Goal: Information Seeking & Learning: Find specific fact

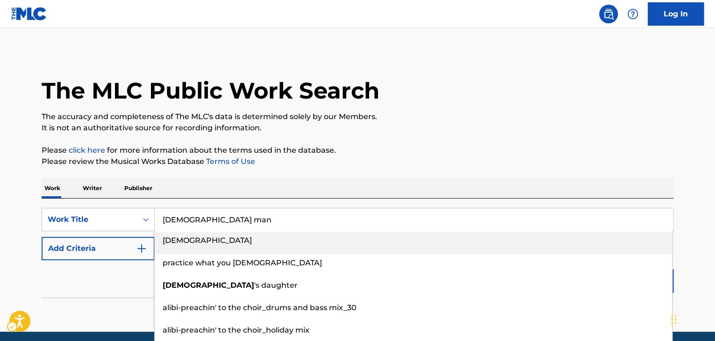
type input "[DEMOGRAPHIC_DATA] man"
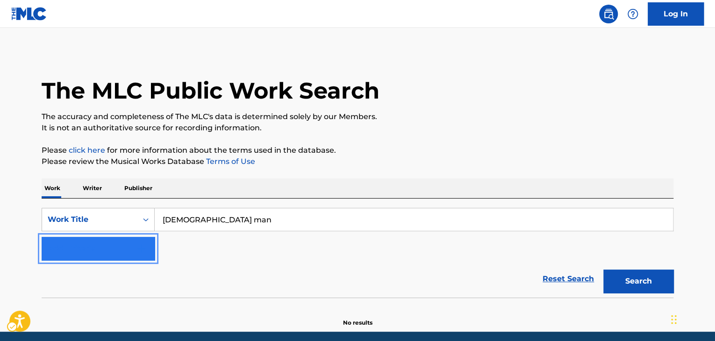
click at [121, 252] on button "Add Criteria" at bounding box center [98, 248] width 113 height 23
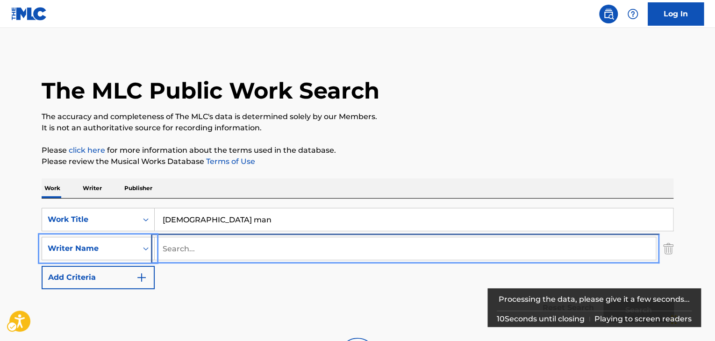
click at [196, 249] on input "Search..." at bounding box center [405, 248] width 501 height 22
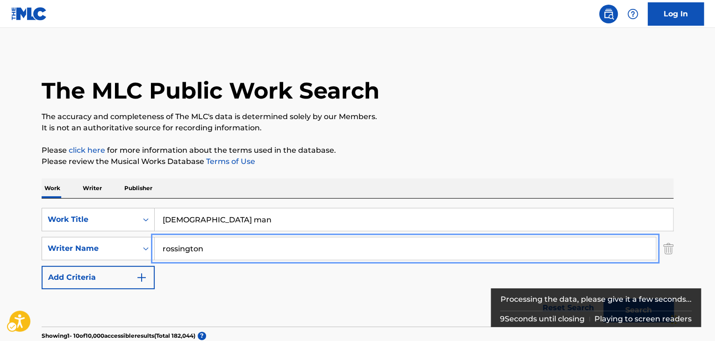
type input "rossington"
click at [42, 266] on button "Add Criteria" at bounding box center [98, 277] width 113 height 23
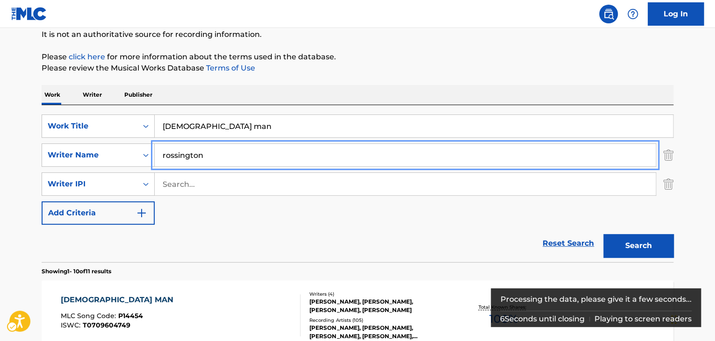
scroll to position [187, 0]
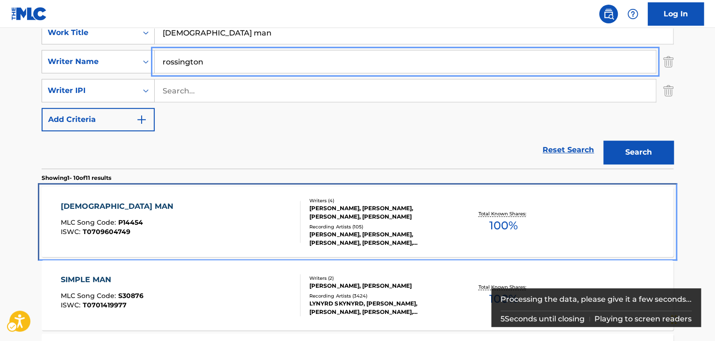
click at [463, 234] on div "Total Known Shares: 100 %" at bounding box center [502, 222] width 105 height 29
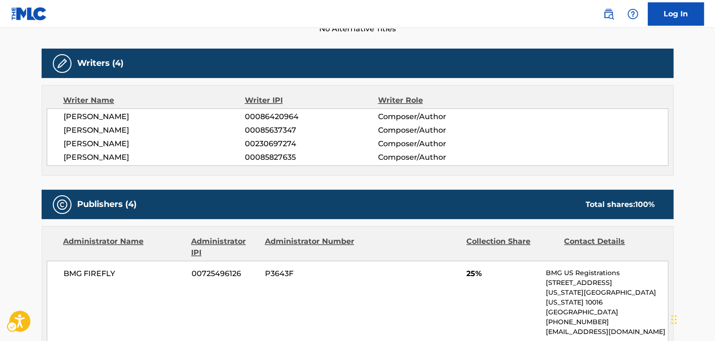
scroll to position [140, 0]
